Goal: Transaction & Acquisition: Purchase product/service

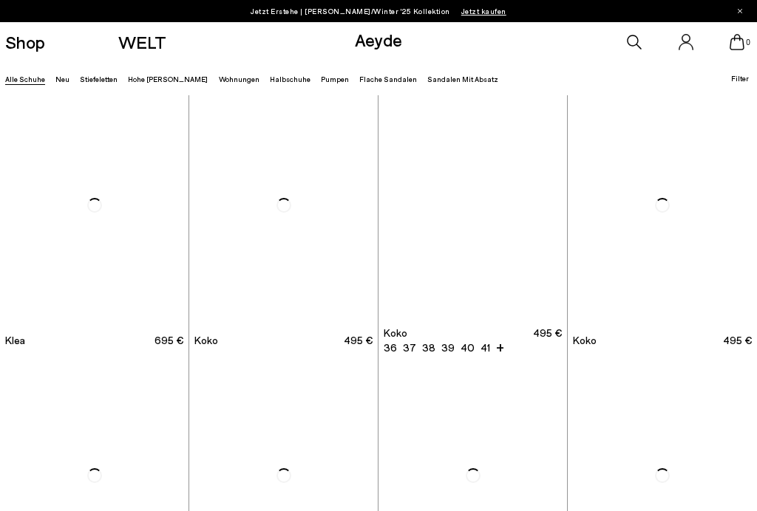
scroll to position [1590, 0]
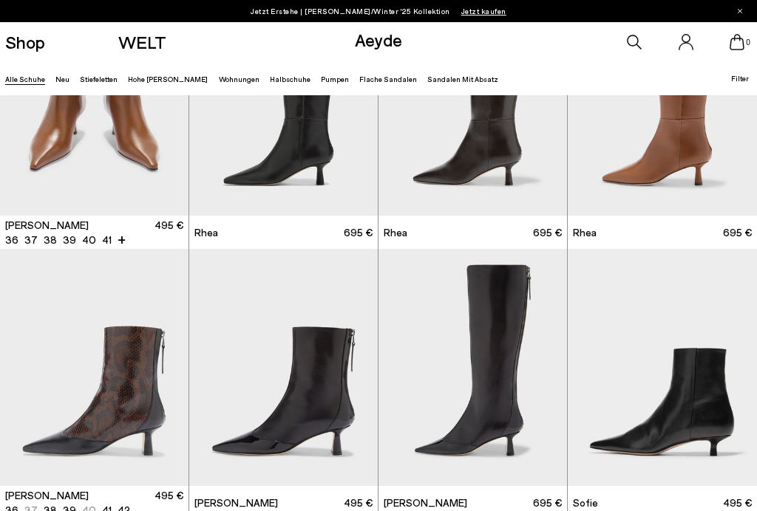
scroll to position [2634, 0]
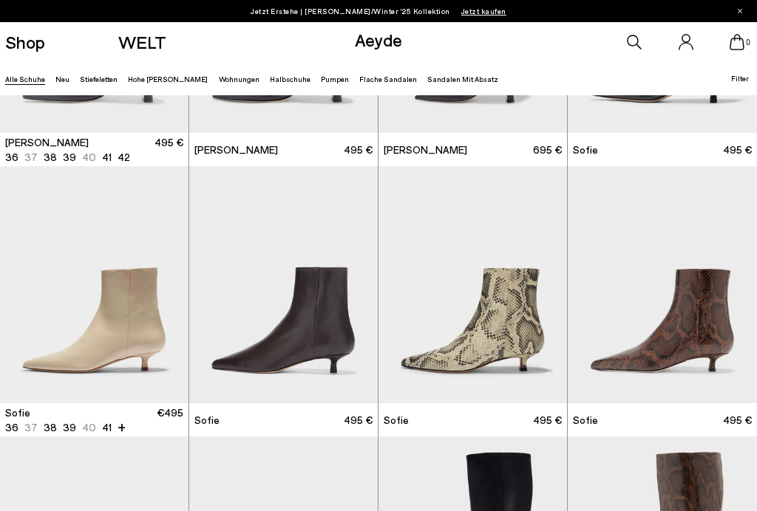
click at [50, 316] on img "1 / 6" at bounding box center [94, 284] width 188 height 237
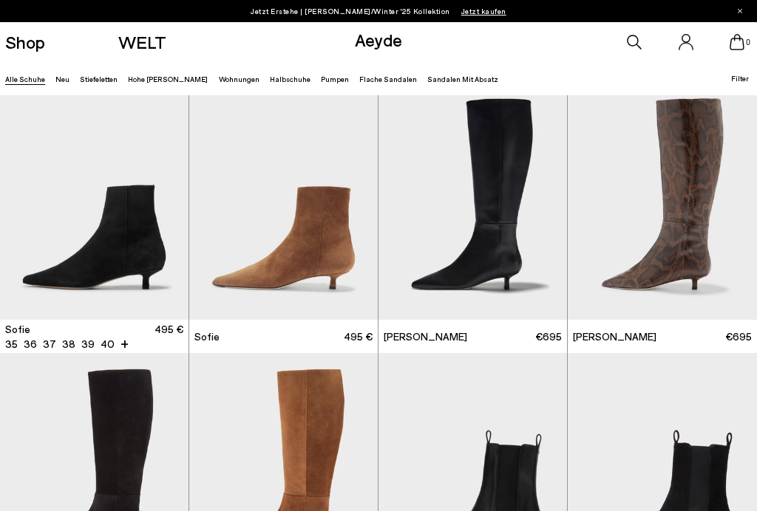
scroll to position [3237, 0]
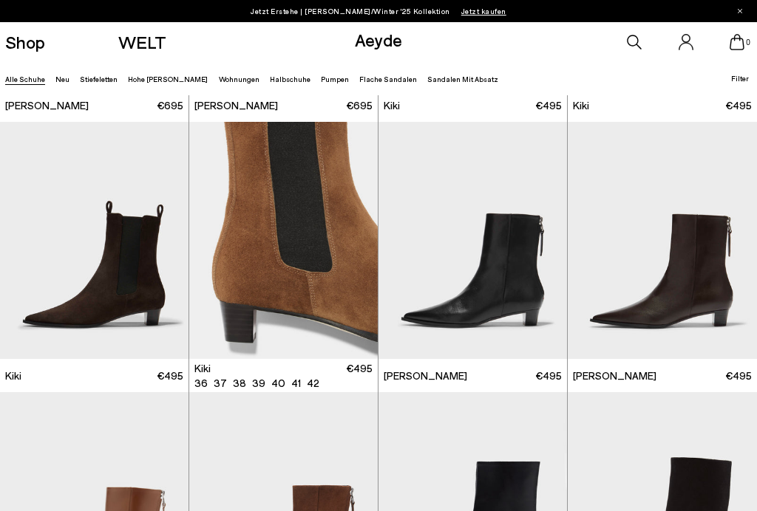
scroll to position [3778, 0]
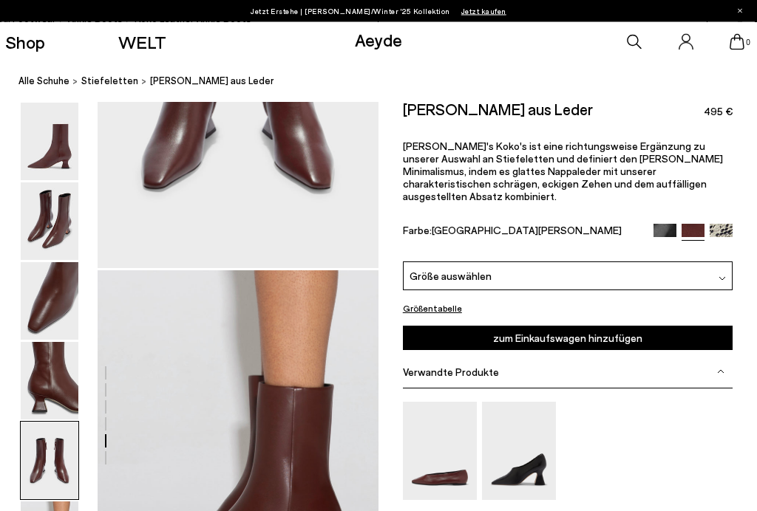
scroll to position [1697, 0]
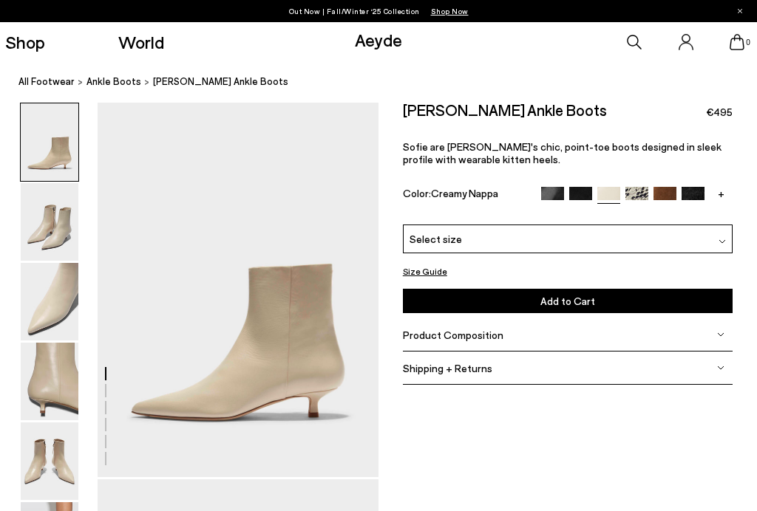
scroll to position [25, 24]
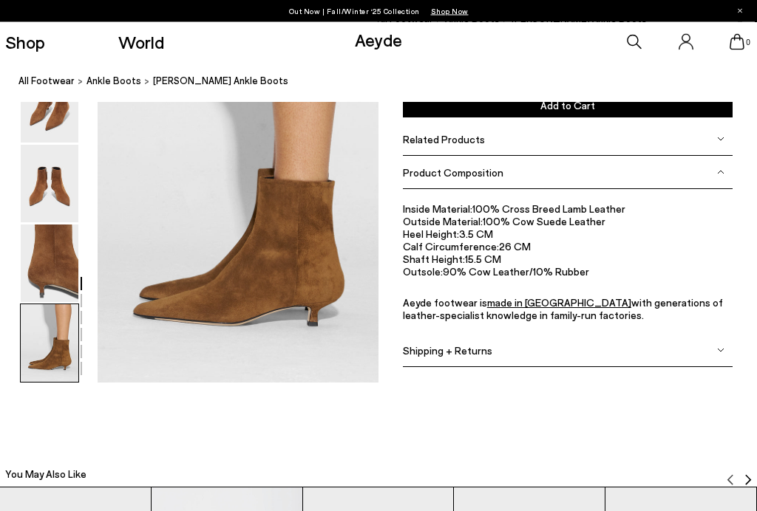
scroll to position [1957, 24]
